Goal: Task Accomplishment & Management: Use online tool/utility

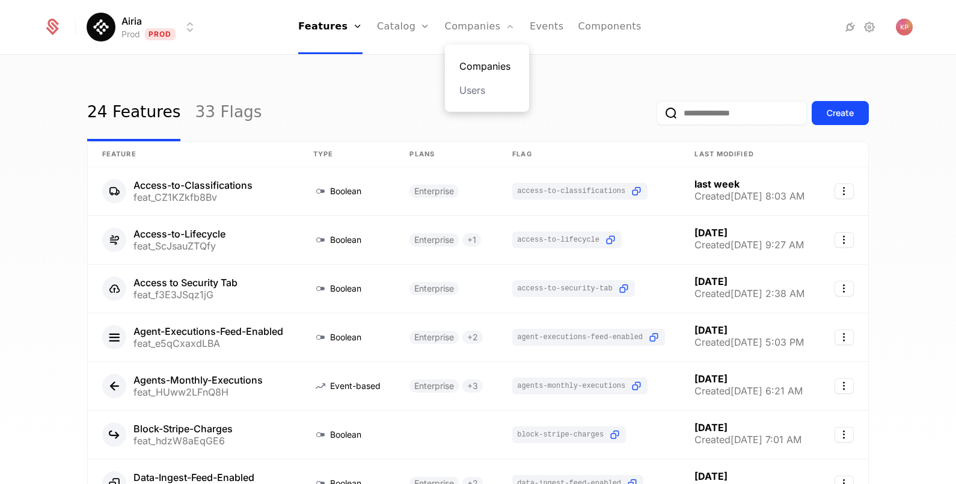
click at [471, 64] on link "Companies" at bounding box center [486, 66] width 55 height 14
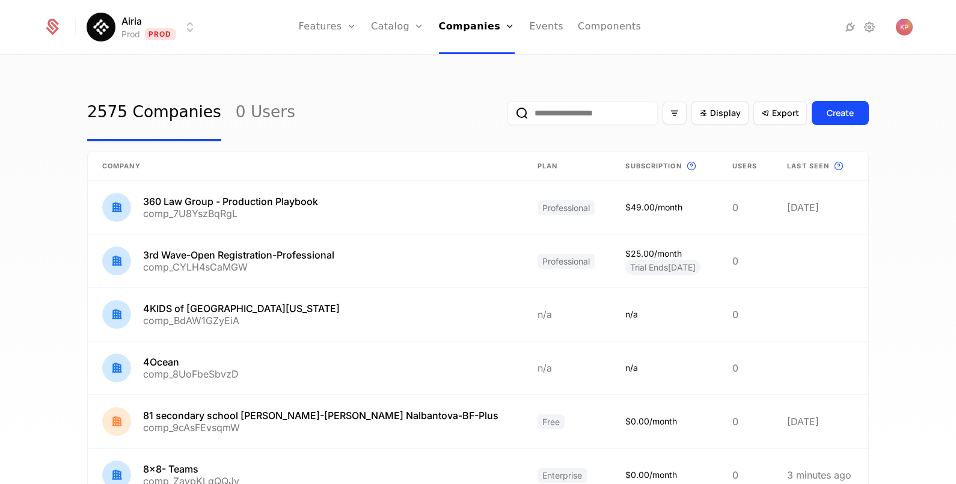
click at [568, 108] on input "email" at bounding box center [582, 113] width 150 height 24
paste input "**********"
type input "**********"
click at [507, 115] on button "submit" at bounding box center [507, 115] width 0 height 0
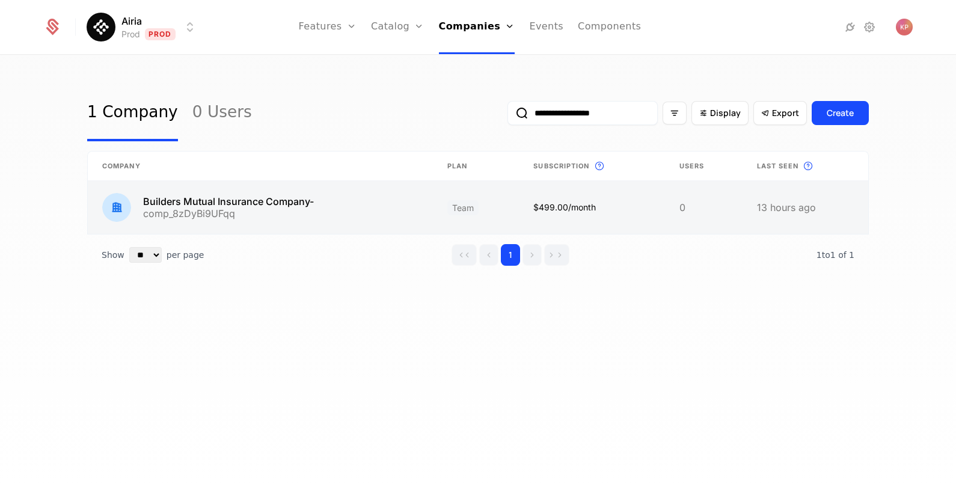
click at [239, 204] on link at bounding box center [260, 207] width 345 height 53
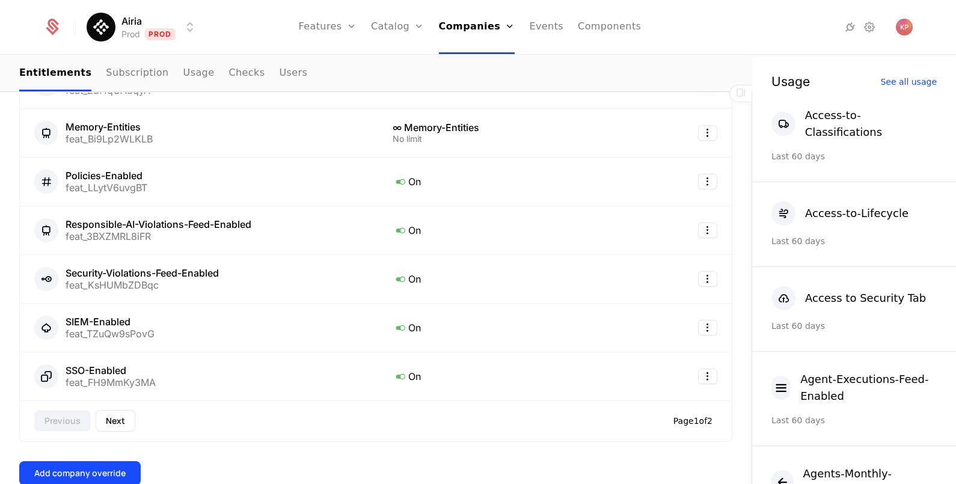
scroll to position [550, 0]
click at [63, 461] on button "Add company override" at bounding box center [79, 473] width 121 height 24
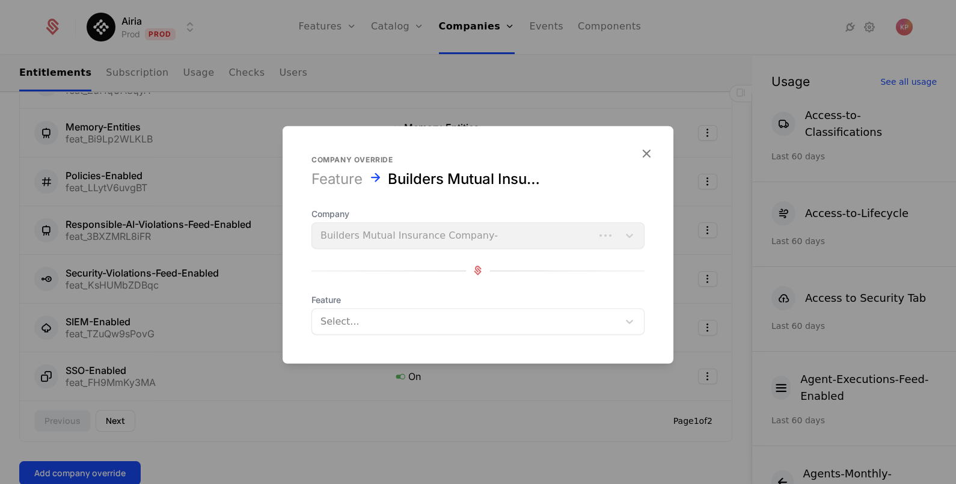
click at [385, 323] on div at bounding box center [465, 321] width 290 height 17
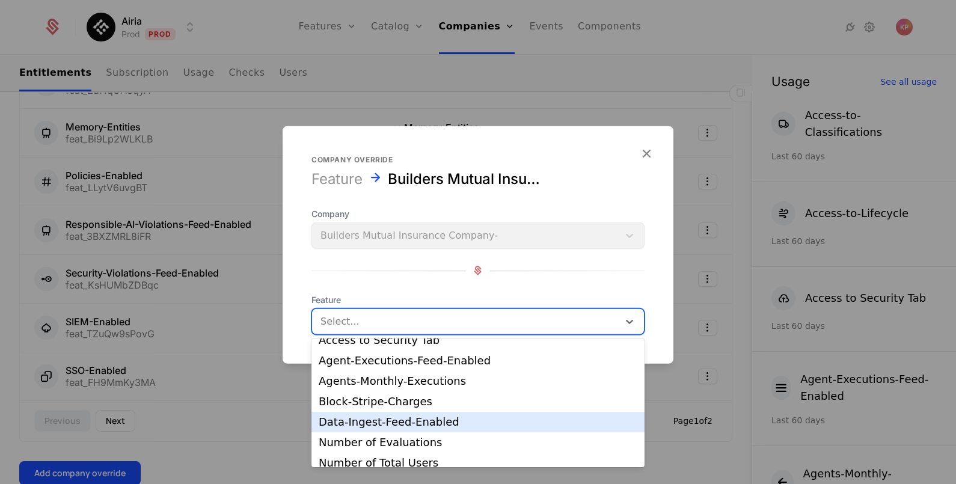
scroll to position [60, 0]
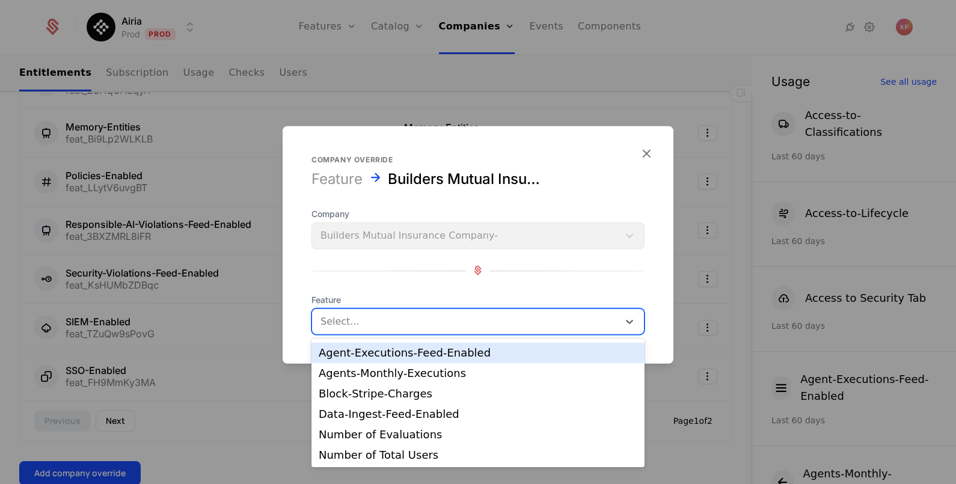
click at [513, 207] on div "Company override Feature Builders Mutual Insurance Company- Company Builders Mu…" at bounding box center [478, 245] width 391 height 180
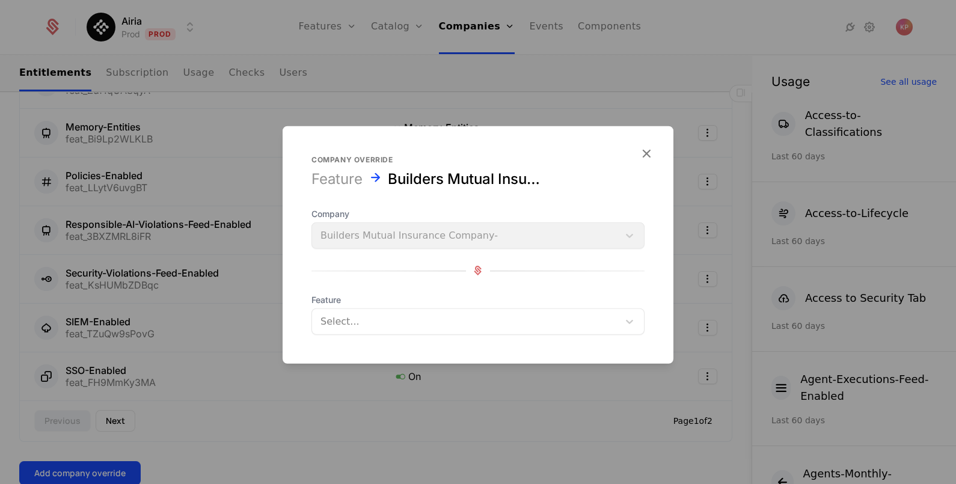
click at [436, 322] on div at bounding box center [465, 321] width 290 height 17
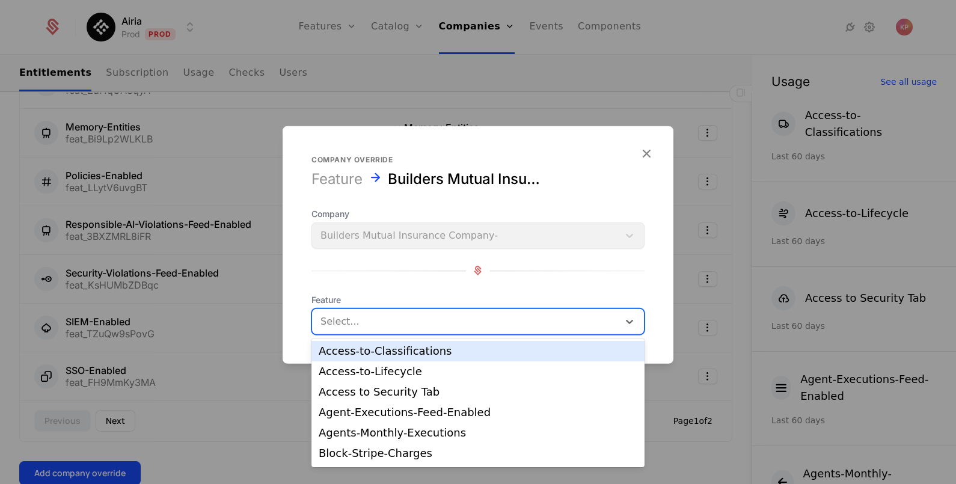
click at [402, 313] on div at bounding box center [465, 321] width 290 height 17
